Goal: Information Seeking & Learning: Find specific fact

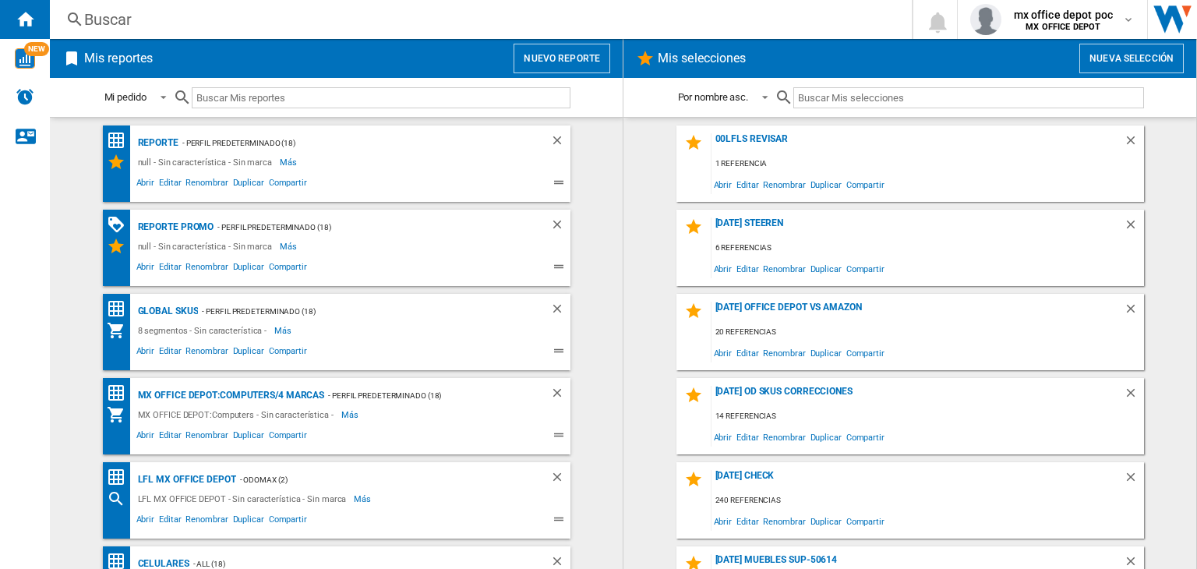
click at [328, 29] on div "Buscar" at bounding box center [477, 20] width 787 height 22
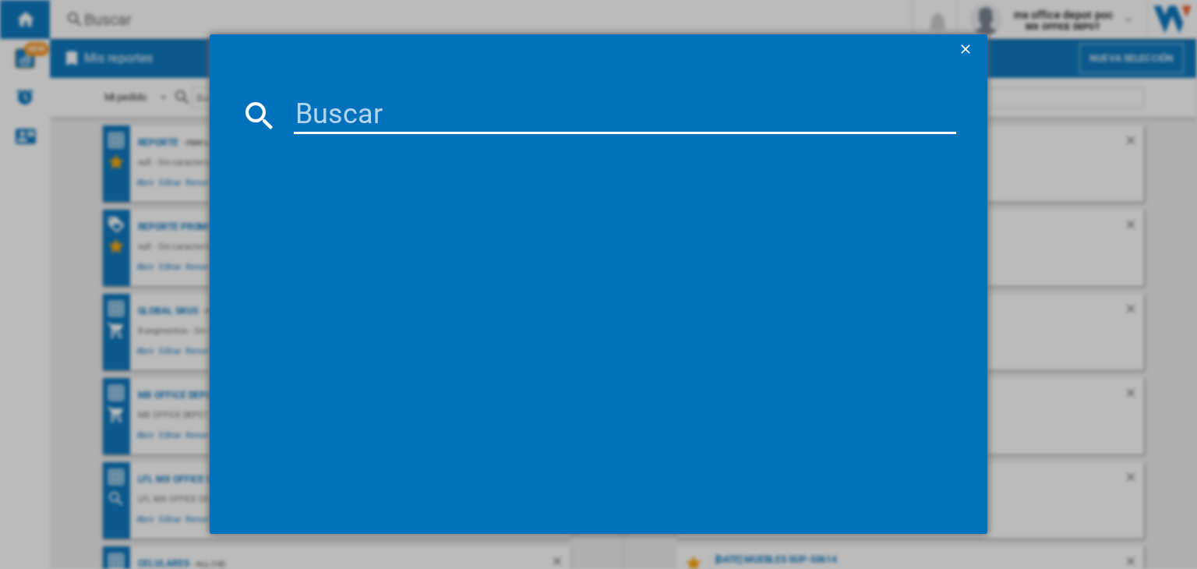
click at [399, 113] on input at bounding box center [625, 115] width 663 height 37
paste input "JBL TUNE 520BT WHITE"
type input "JBL TUNE 520BT WHITE"
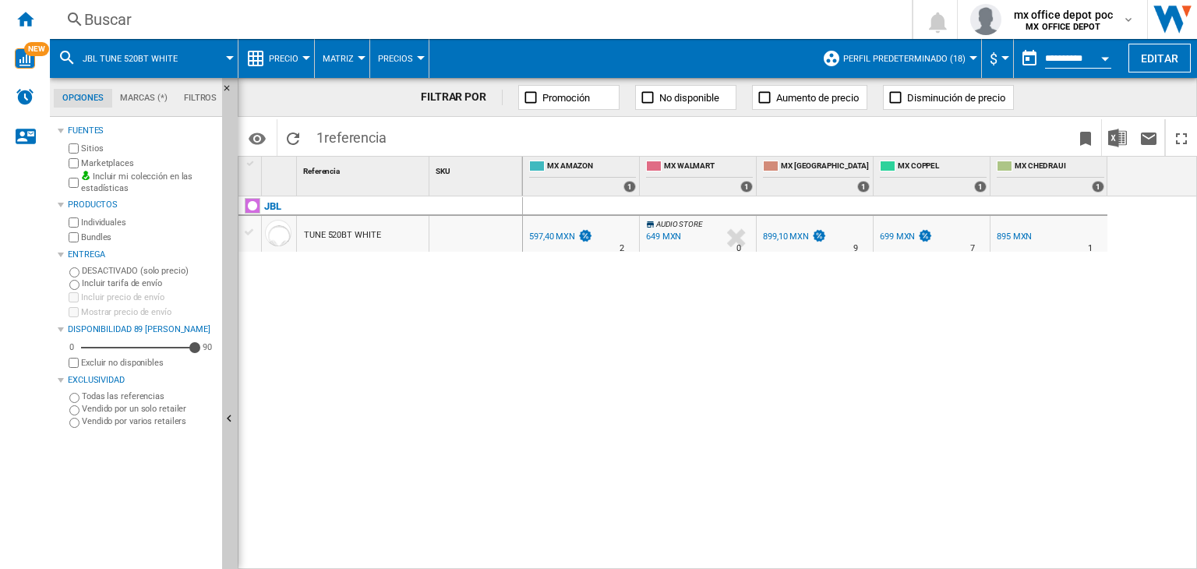
click at [552, 239] on div "597,40 MXN" at bounding box center [552, 237] width 46 height 10
click at [992, 61] on span "$" at bounding box center [994, 59] width 8 height 16
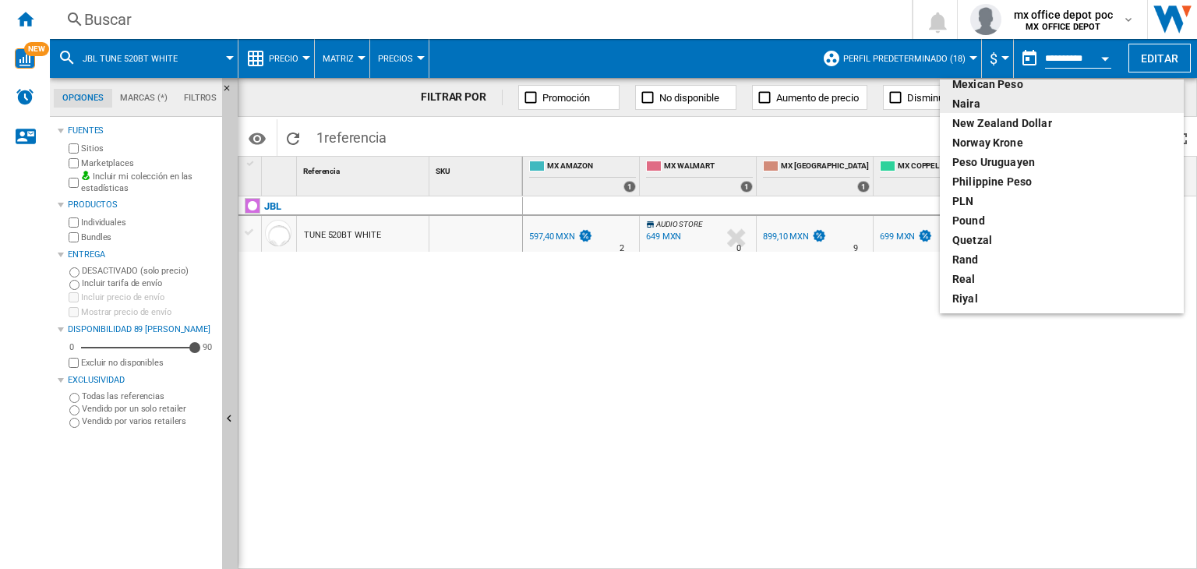
scroll to position [513, 0]
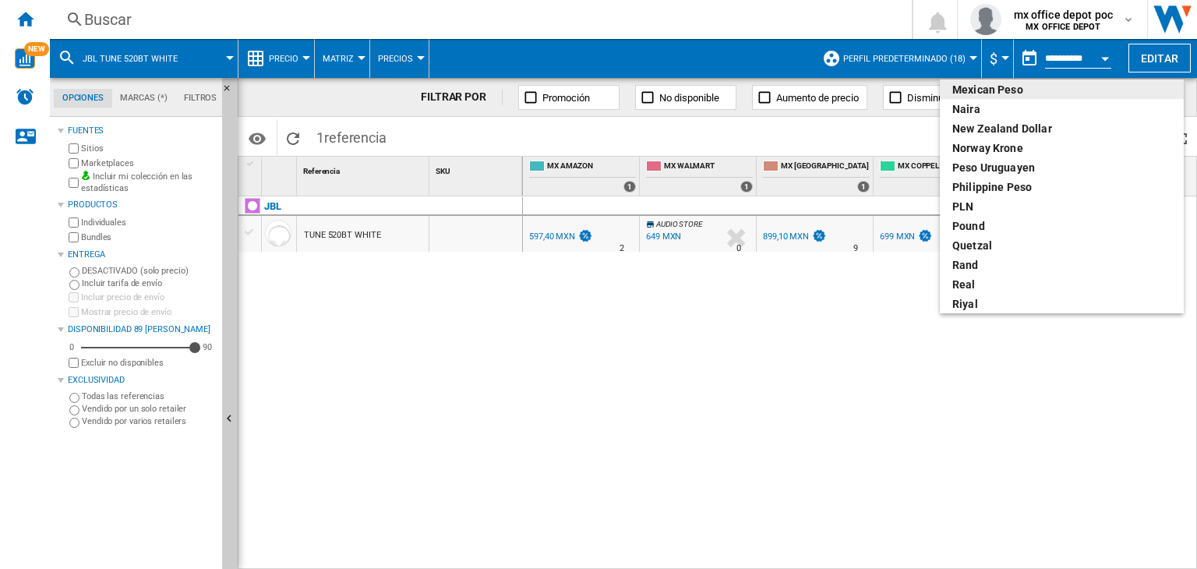
click at [1004, 83] on div "Mexican peso" at bounding box center [1062, 90] width 219 height 16
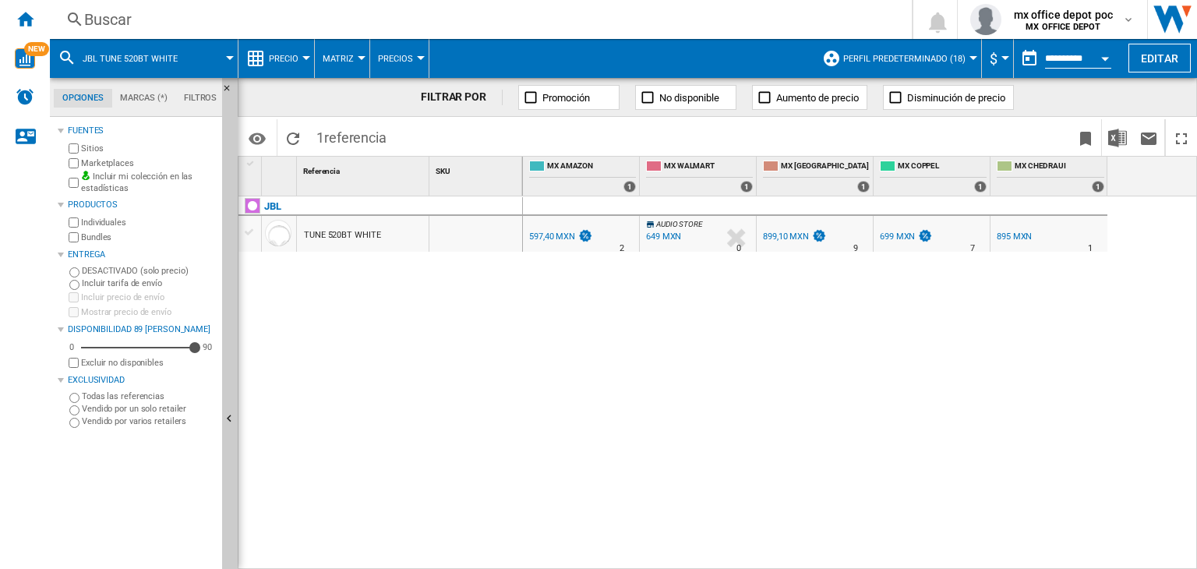
click at [787, 232] on div "899,10 MXN" at bounding box center [786, 237] width 46 height 10
click at [550, 237] on div "597,40 MXN" at bounding box center [552, 237] width 46 height 10
click at [784, 232] on div "899,10 MXN" at bounding box center [786, 237] width 46 height 10
click at [300, 51] on button "Precio" at bounding box center [287, 58] width 37 height 39
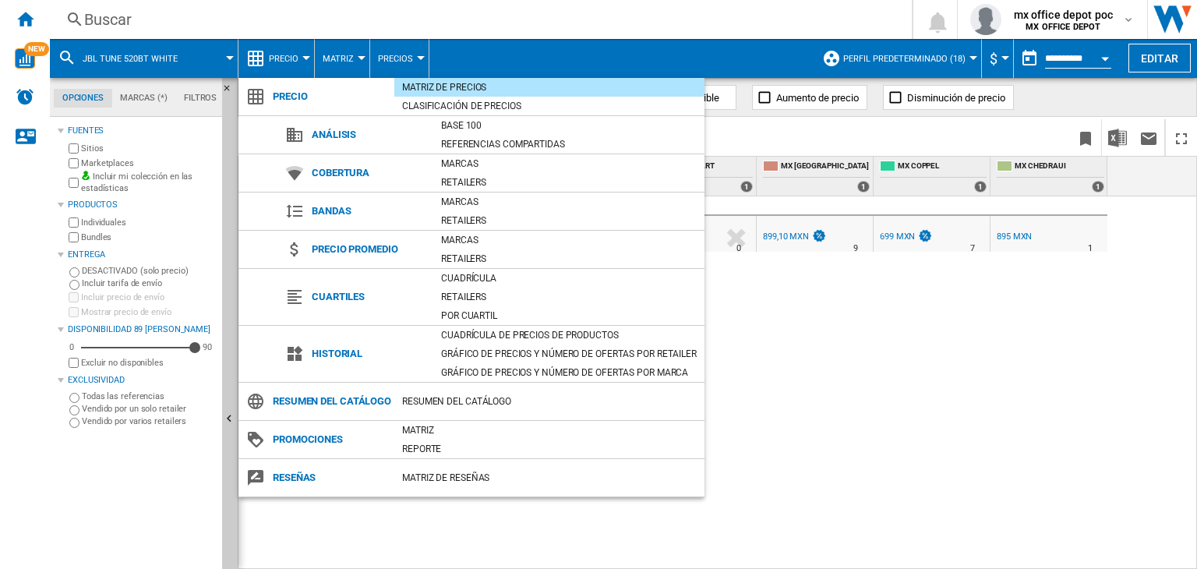
click at [362, 62] on md-backdrop at bounding box center [598, 284] width 1197 height 569
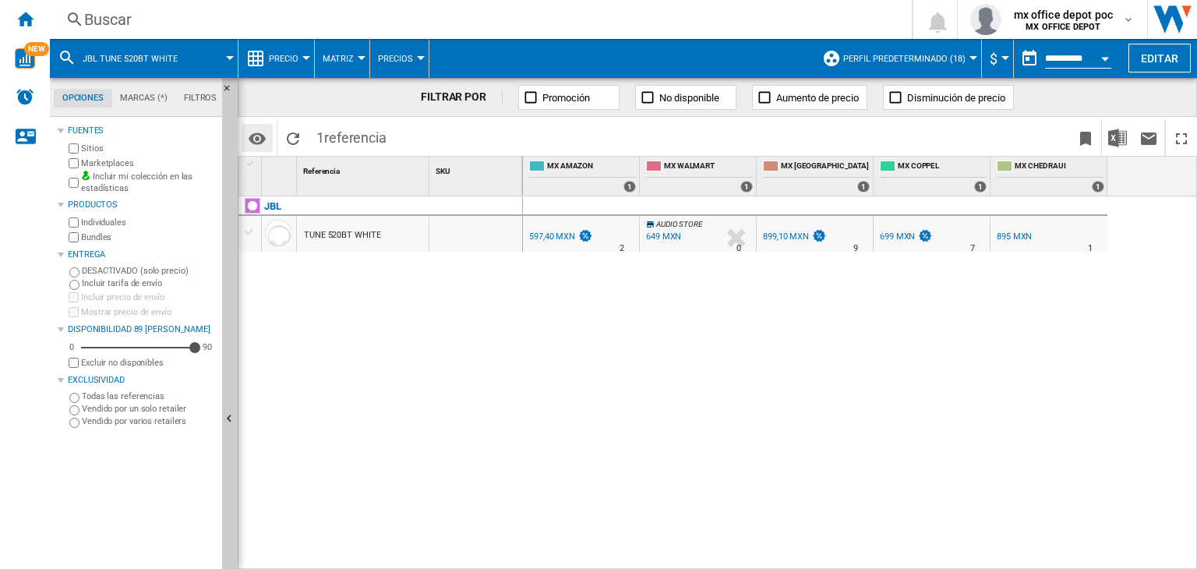
click at [249, 140] on md-icon "Opciones" at bounding box center [257, 138] width 19 height 19
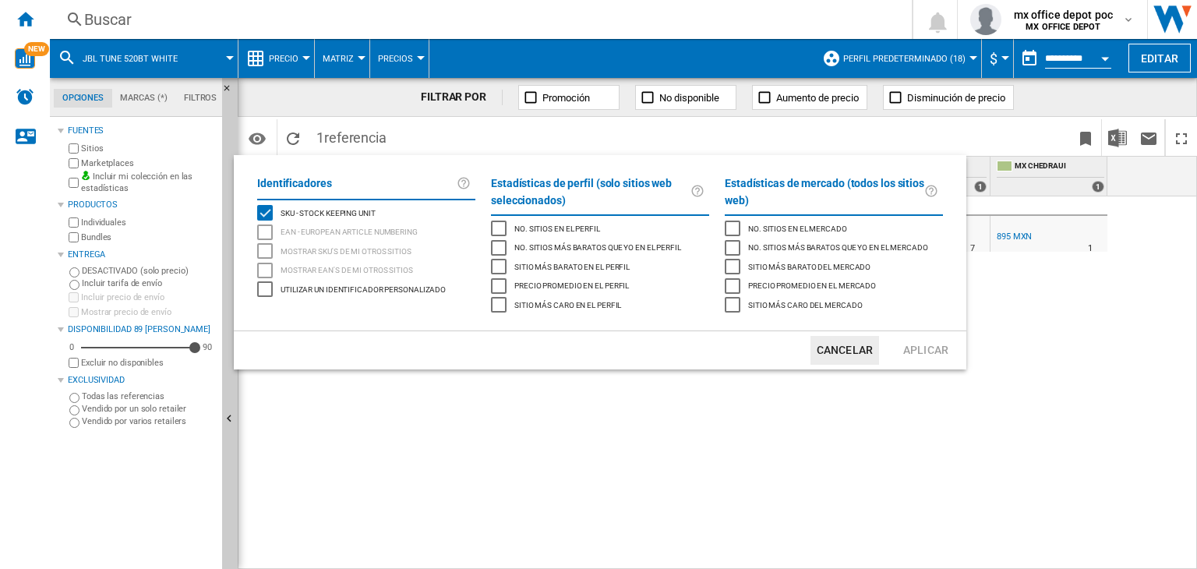
click at [498, 278] on div "Precio promedio en el perfil" at bounding box center [499, 286] width 16 height 16
click at [504, 267] on div "Sitio más barato en el perfil" at bounding box center [499, 267] width 16 height 16
click at [496, 283] on div "Precio promedio en el perfil" at bounding box center [499, 286] width 16 height 16
click at [911, 356] on button "Aplicar" at bounding box center [926, 350] width 69 height 29
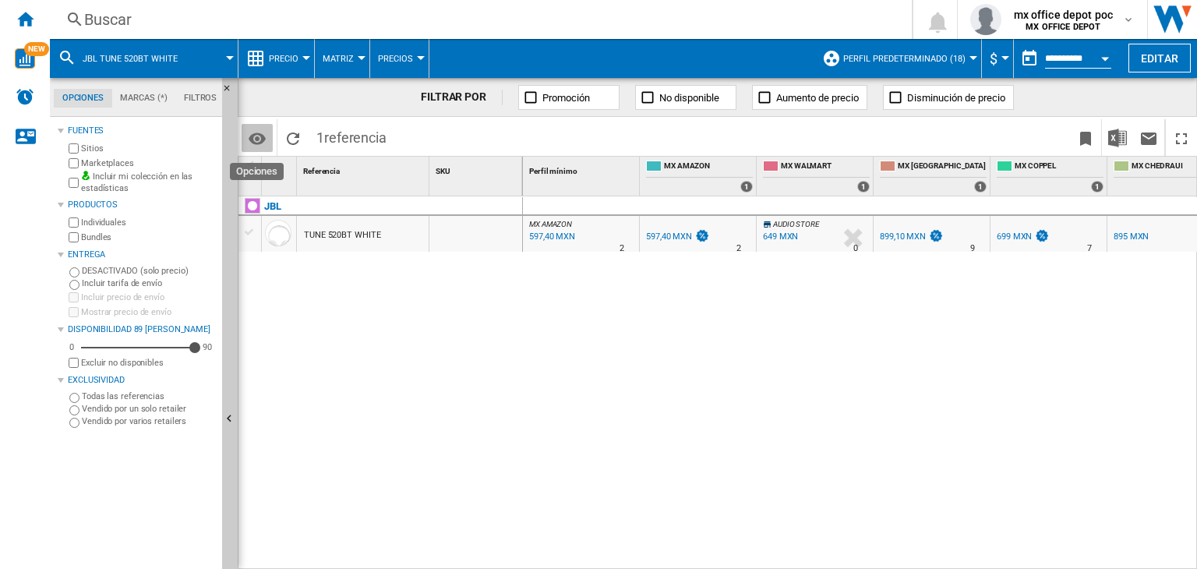
click at [257, 138] on md-icon "Opciones" at bounding box center [257, 138] width 19 height 19
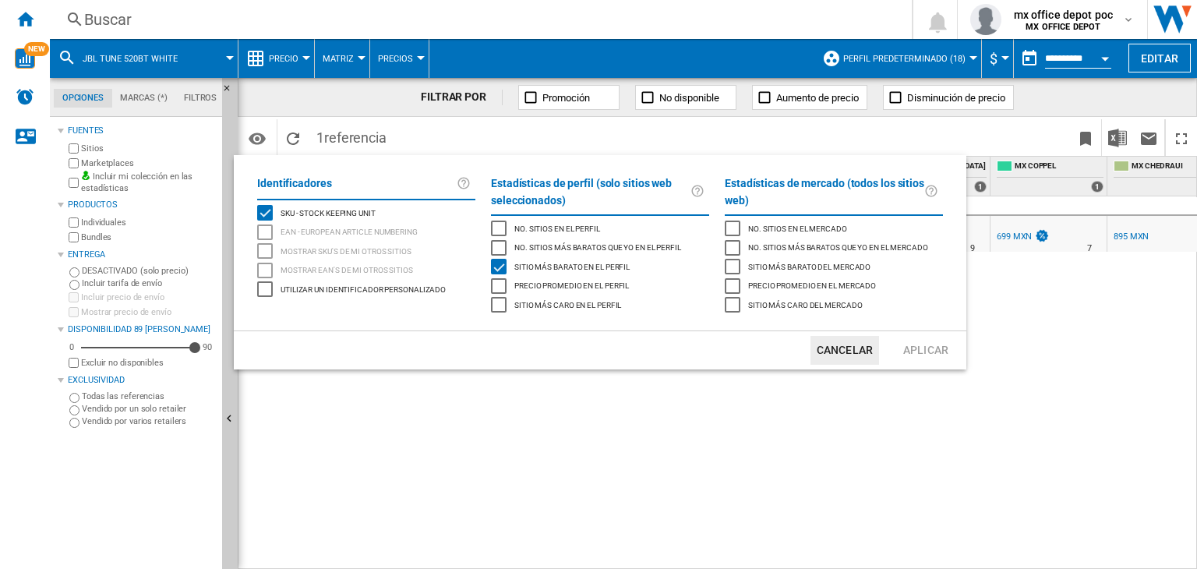
click at [496, 309] on div "Sitio más caro en el perfil" at bounding box center [499, 305] width 16 height 16
click at [923, 363] on button "Aplicar" at bounding box center [926, 350] width 69 height 29
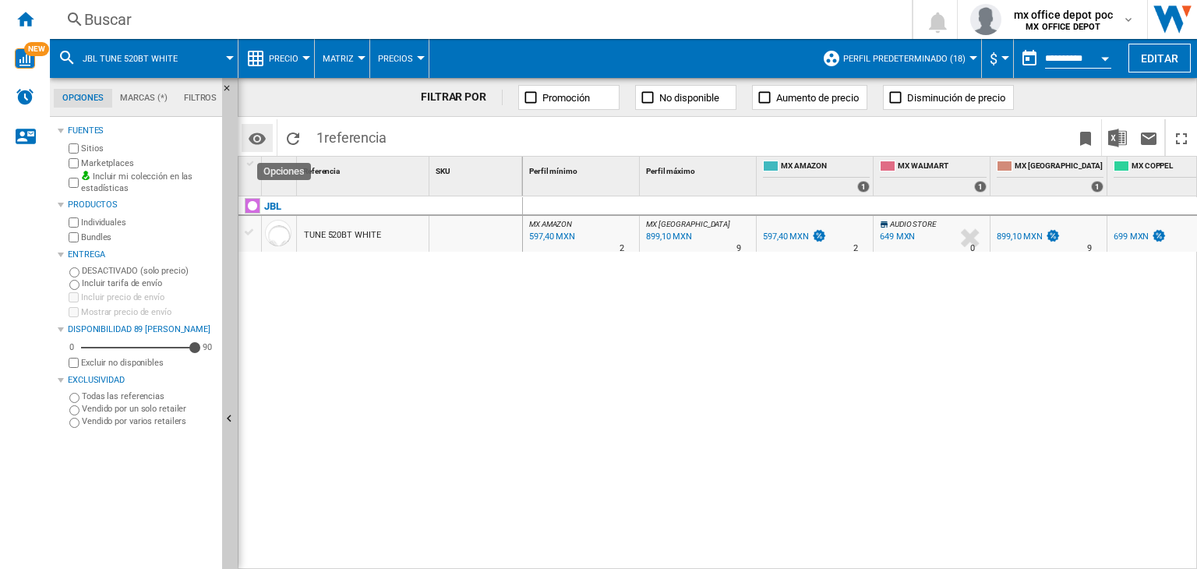
click at [265, 144] on md-icon "Opciones" at bounding box center [257, 138] width 19 height 19
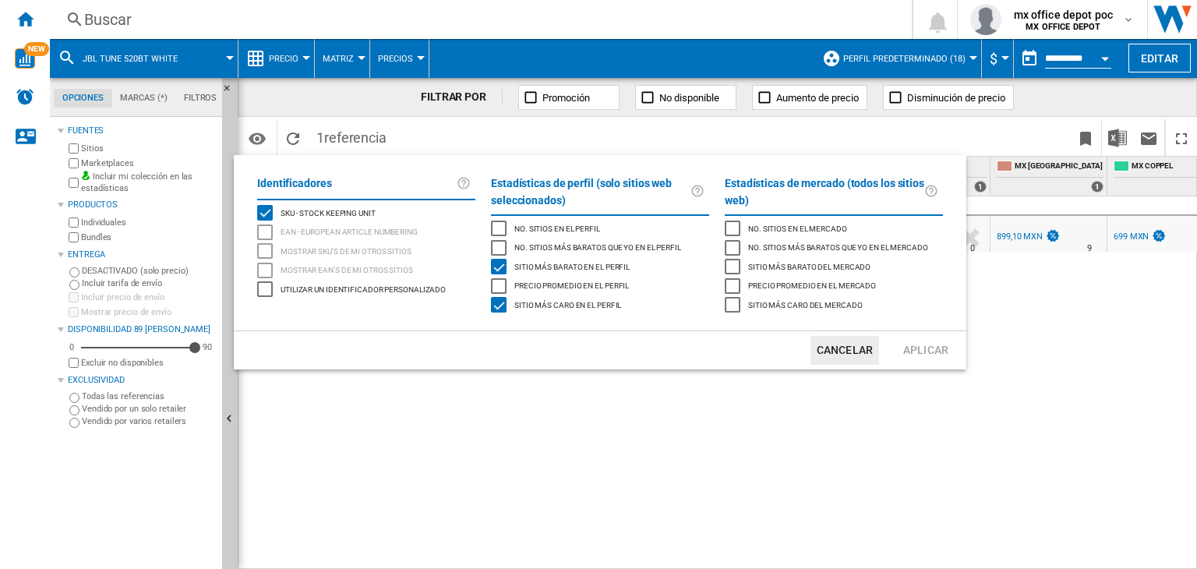
click at [507, 278] on div "Precio promedio en el perfil" at bounding box center [499, 286] width 16 height 16
click at [505, 278] on div "Precio promedio en el perfil" at bounding box center [499, 286] width 16 height 16
click at [501, 269] on div "Sitio más barato en el perfil" at bounding box center [499, 267] width 16 height 16
click at [502, 303] on div "Sitio más caro en el perfil" at bounding box center [499, 305] width 16 height 16
click at [929, 359] on button "Aplicar" at bounding box center [926, 350] width 69 height 29
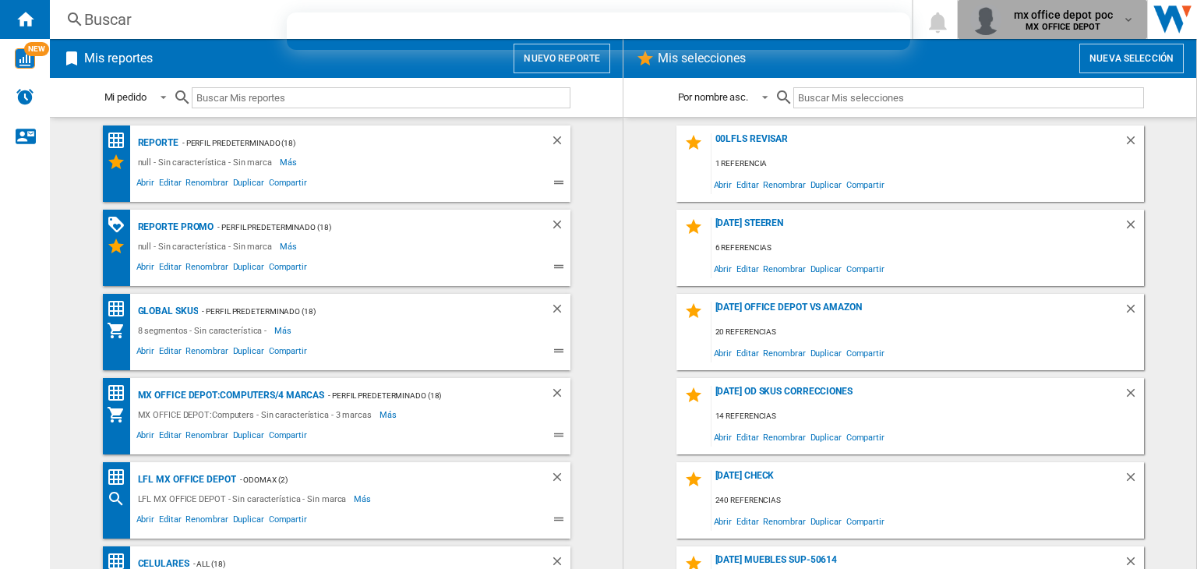
click at [1014, 29] on span "MX OFFICE DEPOT" at bounding box center [1064, 27] width 100 height 9
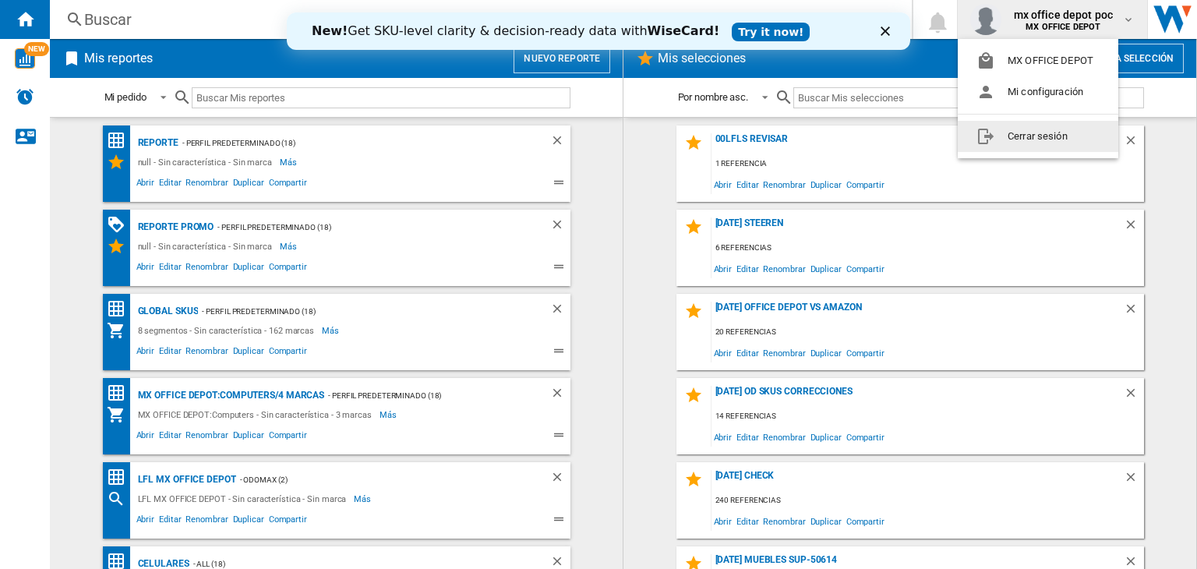
click at [1018, 139] on button "Cerrar sesión" at bounding box center [1038, 136] width 161 height 31
